Goal: Navigation & Orientation: Find specific page/section

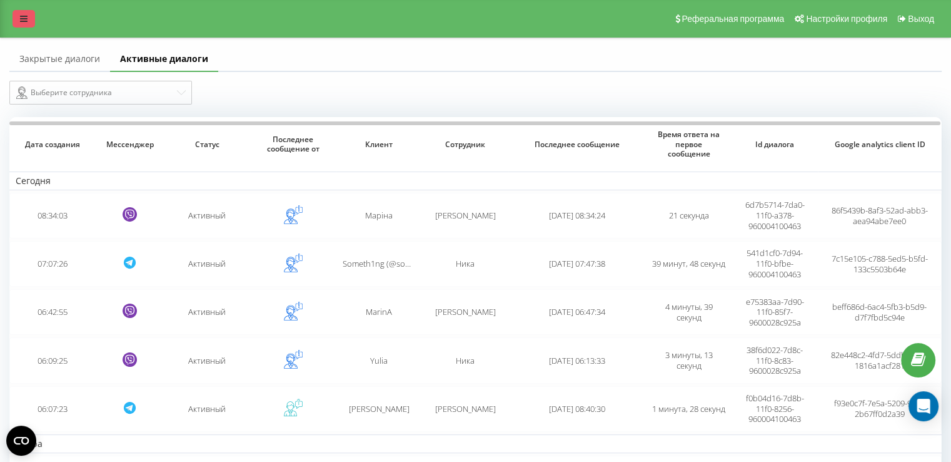
click at [29, 16] on link at bounding box center [24, 19] width 23 height 18
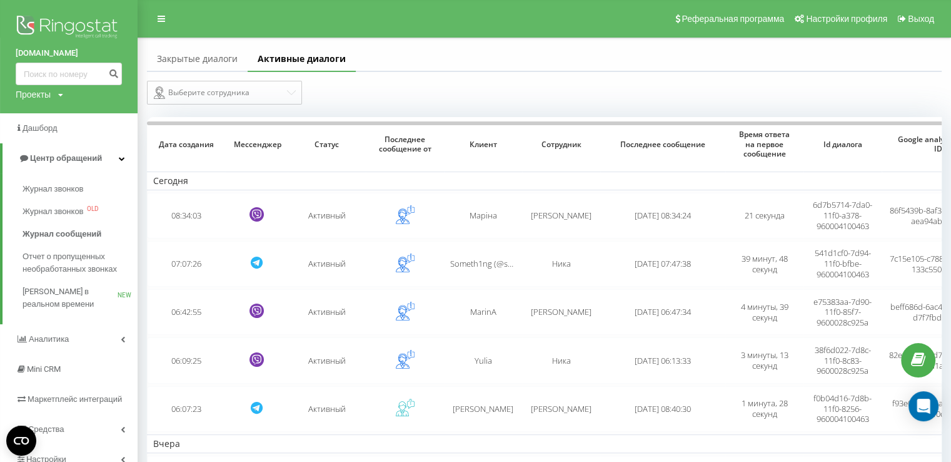
click at [39, 96] on div "Проекты" at bounding box center [33, 94] width 35 height 13
click at [43, 135] on link "[DOMAIN_NAME]" at bounding box center [56, 137] width 61 height 10
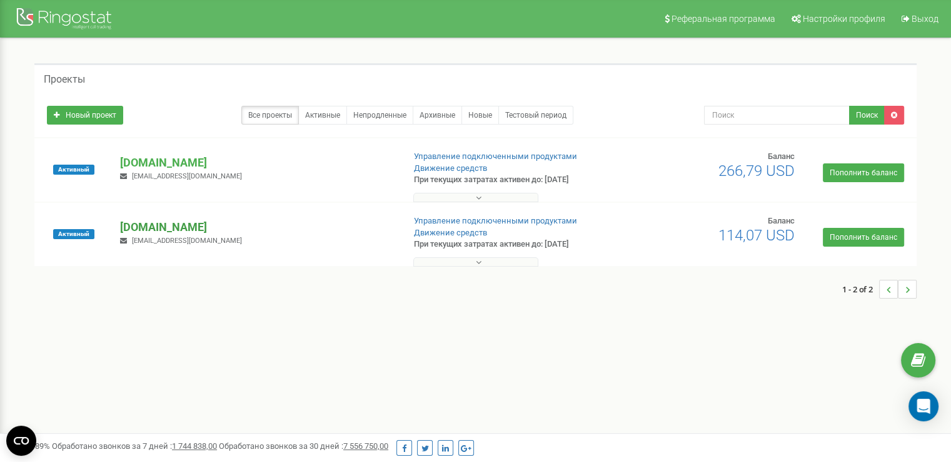
click at [163, 225] on p "[DOMAIN_NAME]" at bounding box center [256, 227] width 273 height 16
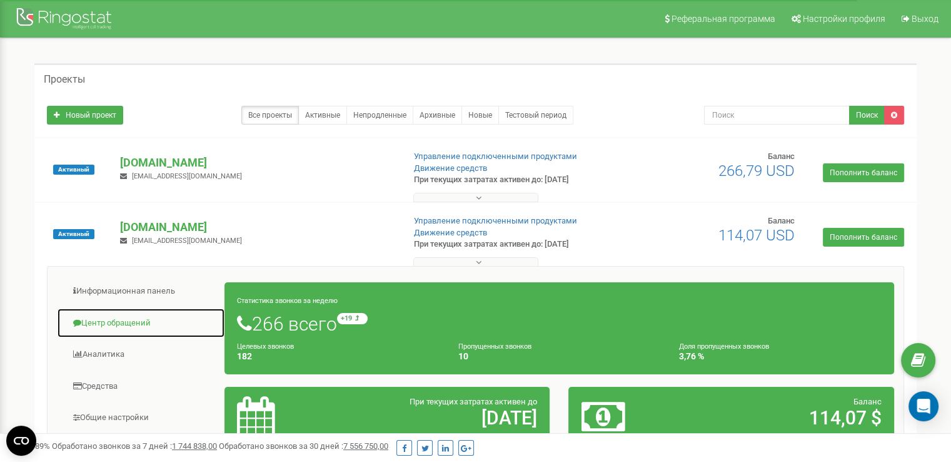
click at [98, 321] on link "Центр обращений" at bounding box center [141, 323] width 168 height 31
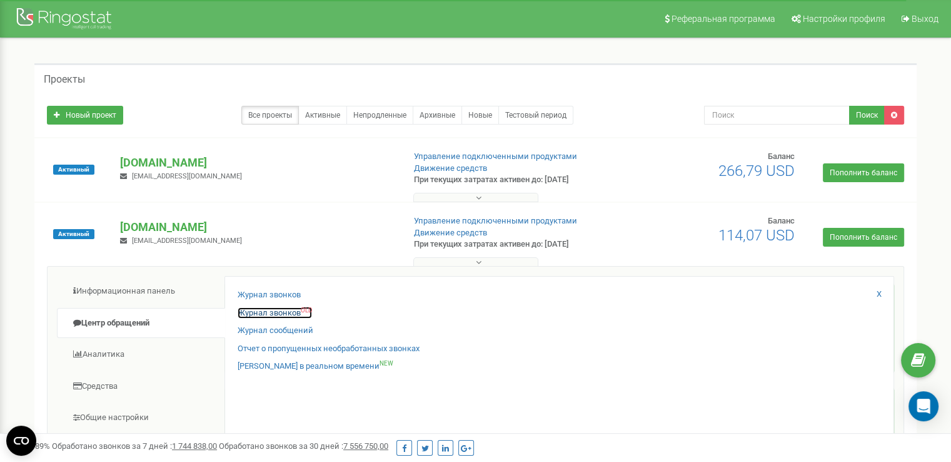
click at [265, 313] on link "Журнал звонков OLD" at bounding box center [275, 313] width 74 height 12
